Goal: Find contact information: Find contact information

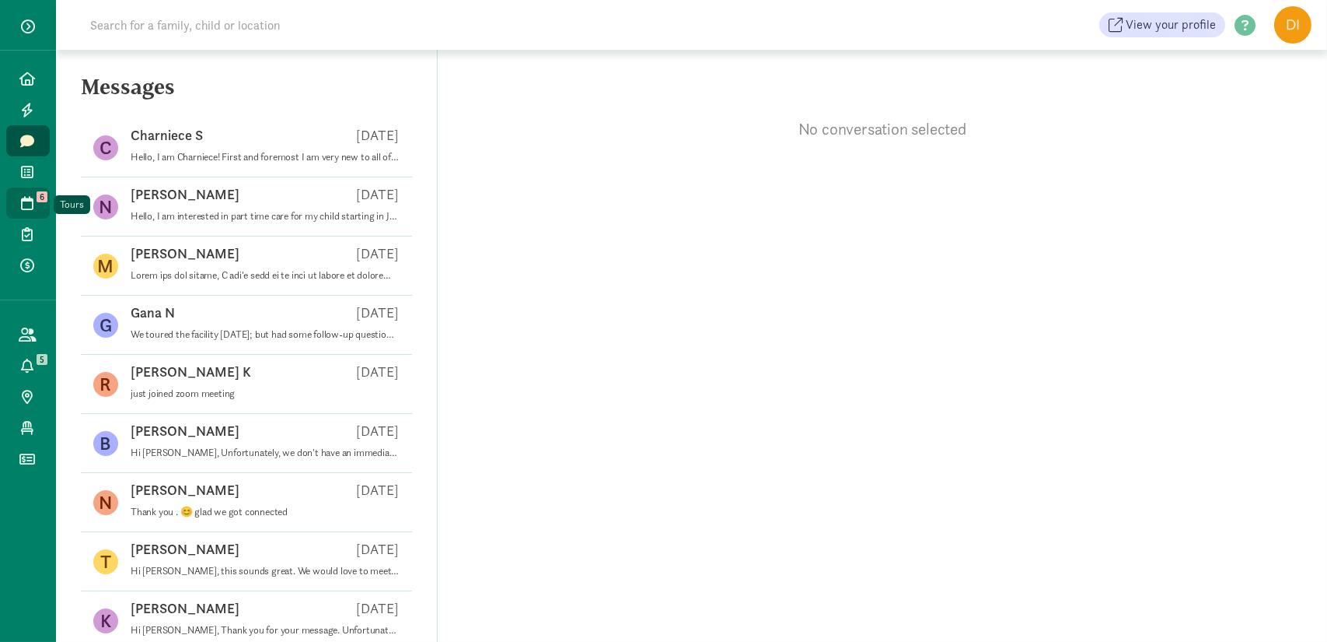
click at [27, 203] on icon at bounding box center [28, 203] width 12 height 14
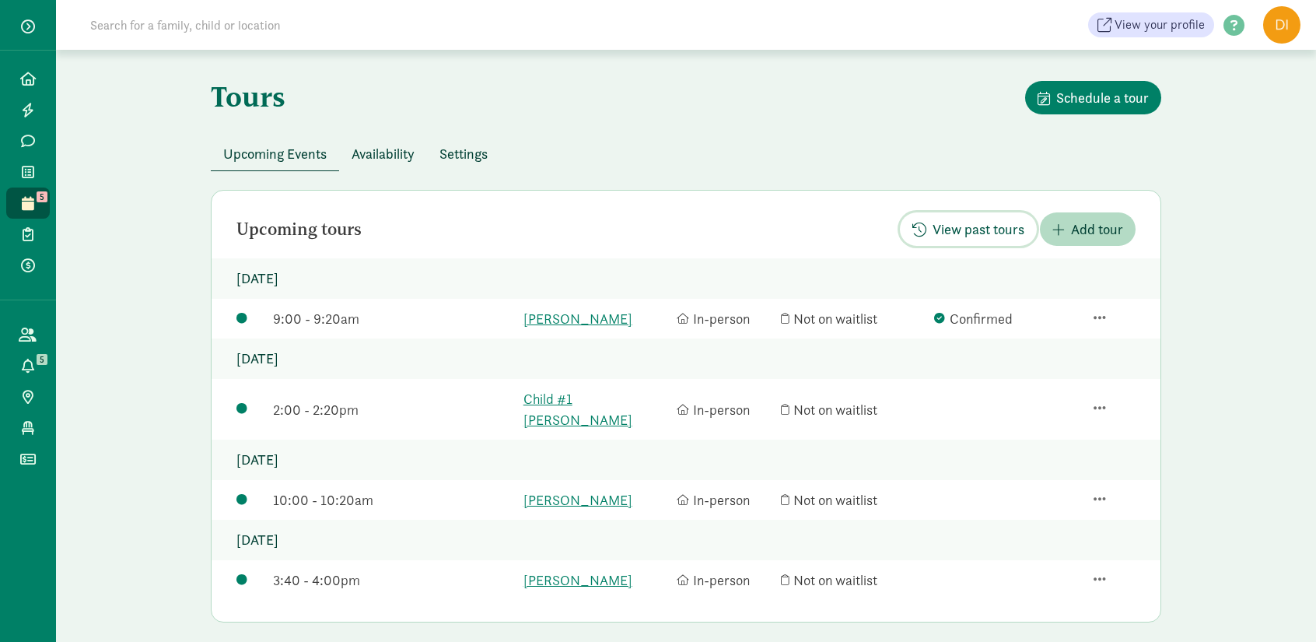
click at [968, 229] on span "View past tours" at bounding box center [978, 229] width 92 height 21
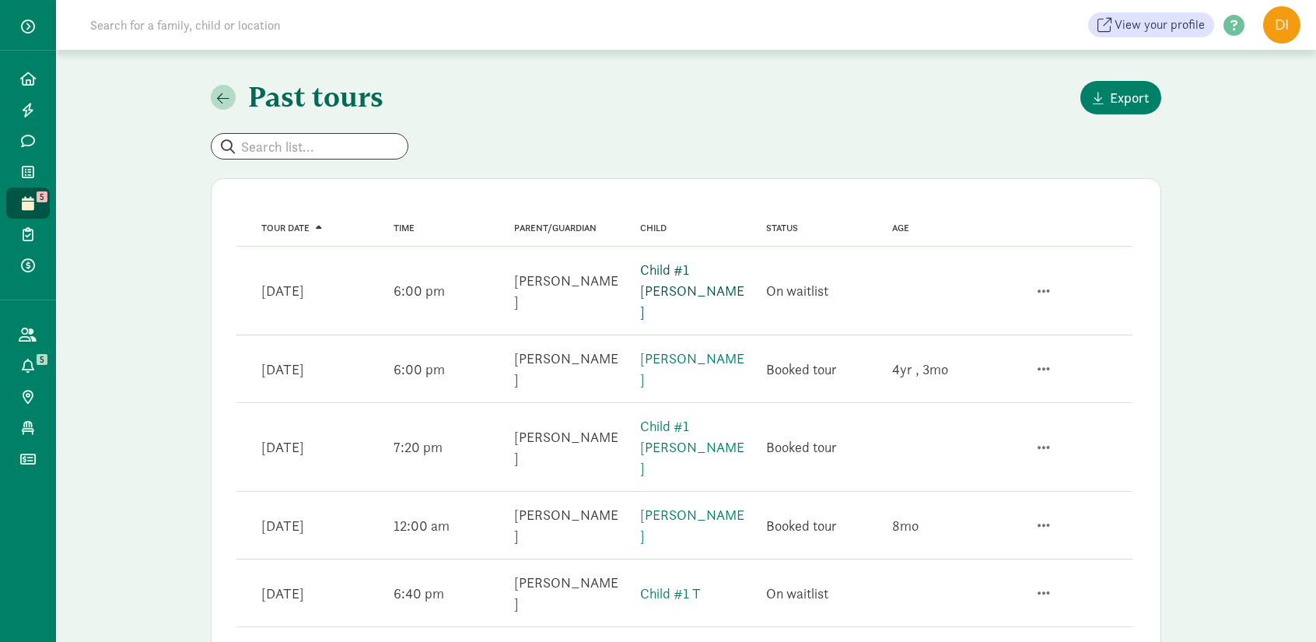
click at [716, 273] on link "Child #1 [PERSON_NAME]" at bounding box center [692, 291] width 104 height 60
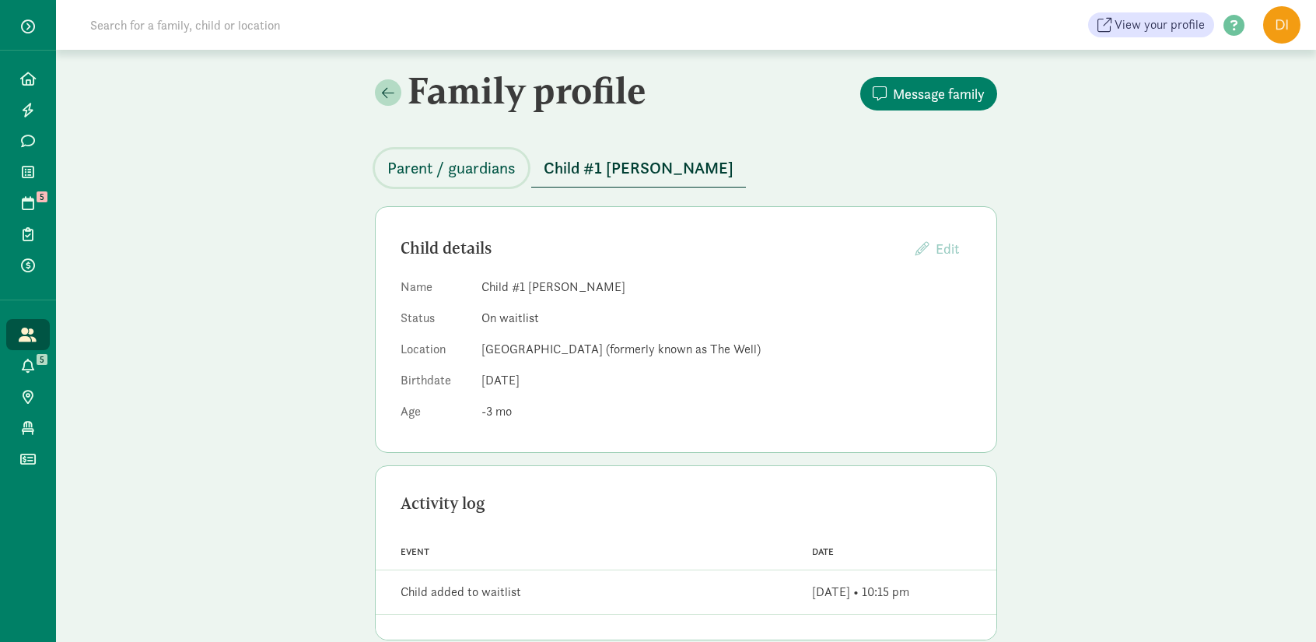
click at [488, 184] on button "Parent / guardians" at bounding box center [451, 167] width 153 height 37
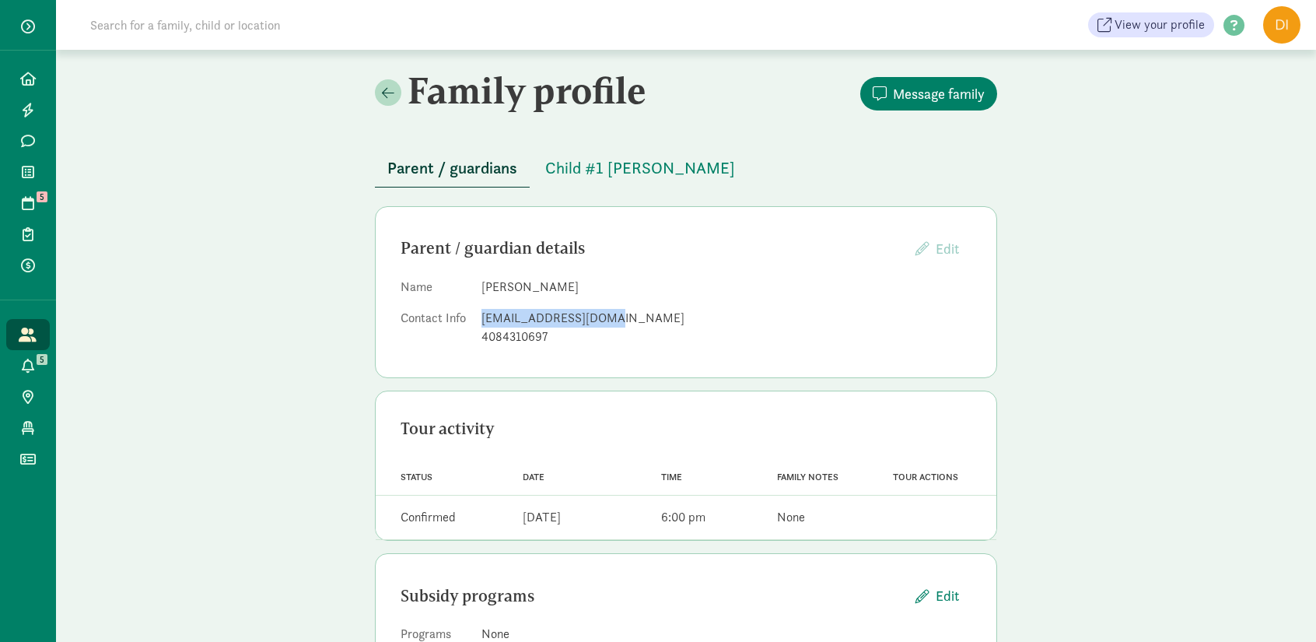
drag, startPoint x: 605, startPoint y: 319, endPoint x: 476, endPoint y: 315, distance: 129.2
click at [476, 315] on dl "Name Jennifer Murray Contact Info jkonicek11@gmail.com 4084310697" at bounding box center [685, 315] width 571 height 75
copy div "jkonicek11@gmail.com"
click at [574, 159] on span "Child #1 Murray" at bounding box center [640, 168] width 190 height 25
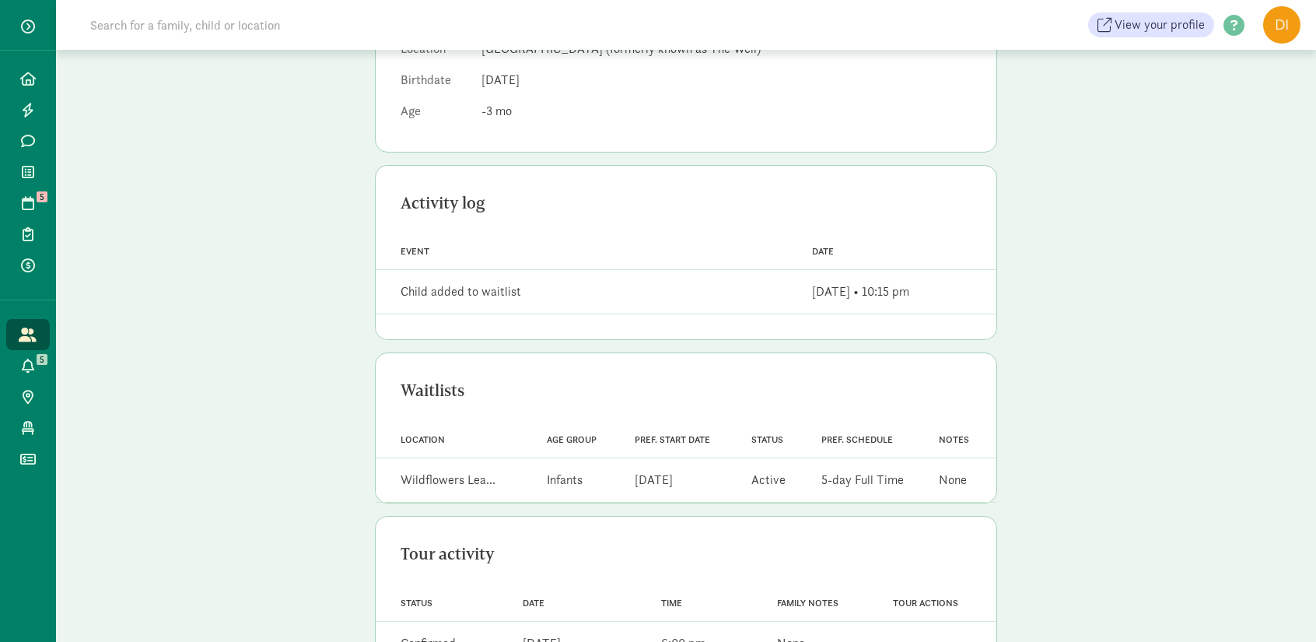
scroll to position [301, 0]
